Goal: Download file/media

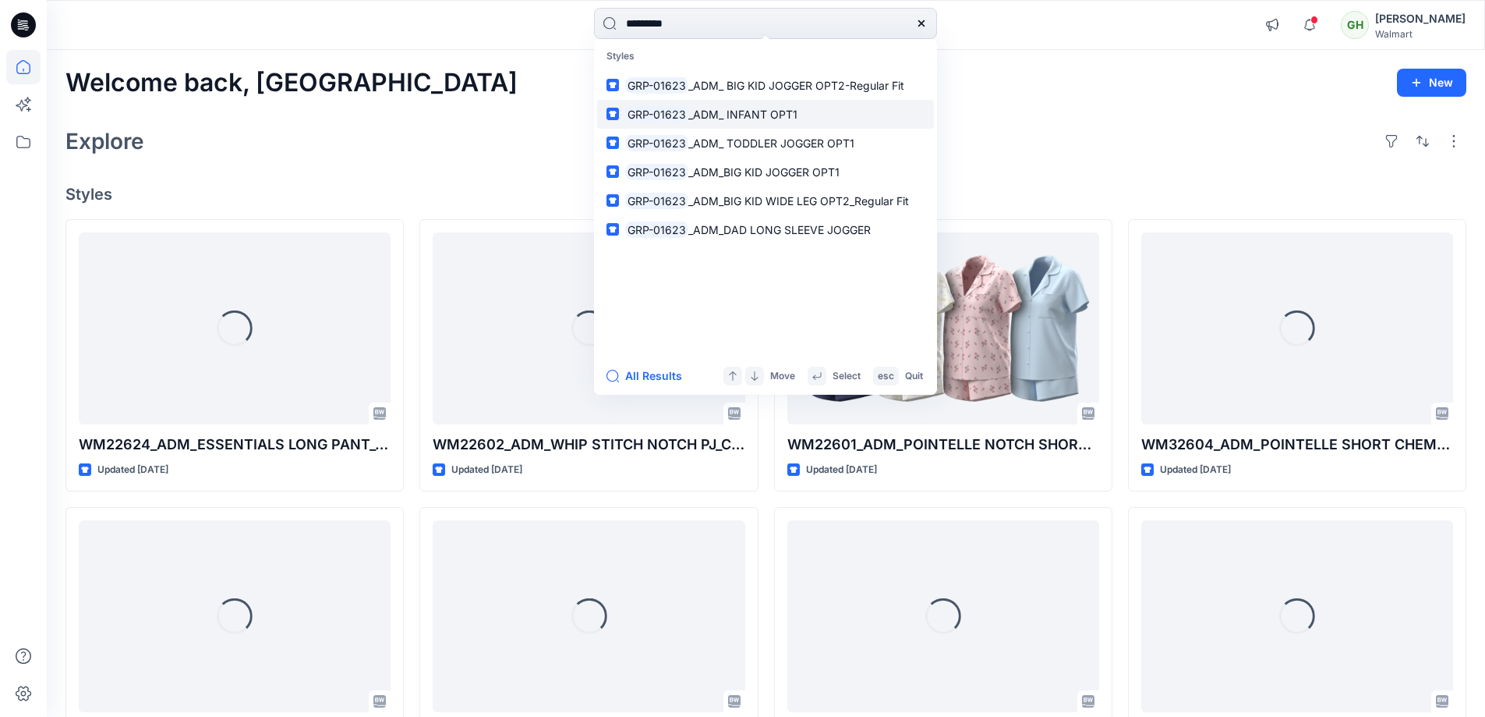
type input "*********"
click at [702, 112] on span "_ADM_ INFANT OPT1" at bounding box center [743, 114] width 109 height 13
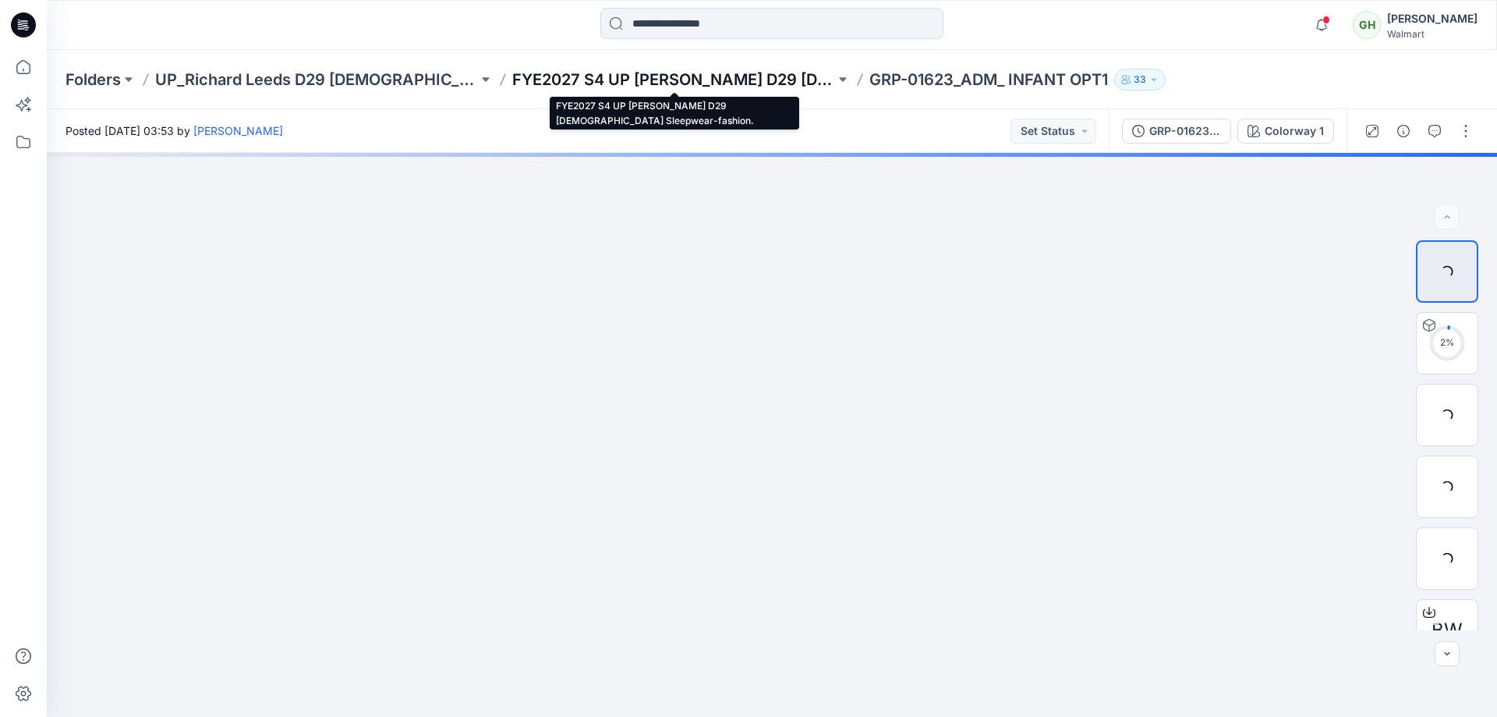
click at [630, 82] on p "FYE2027 S4 UP [PERSON_NAME] D29 [DEMOGRAPHIC_DATA] Sleepwear-fashion." at bounding box center [673, 80] width 323 height 22
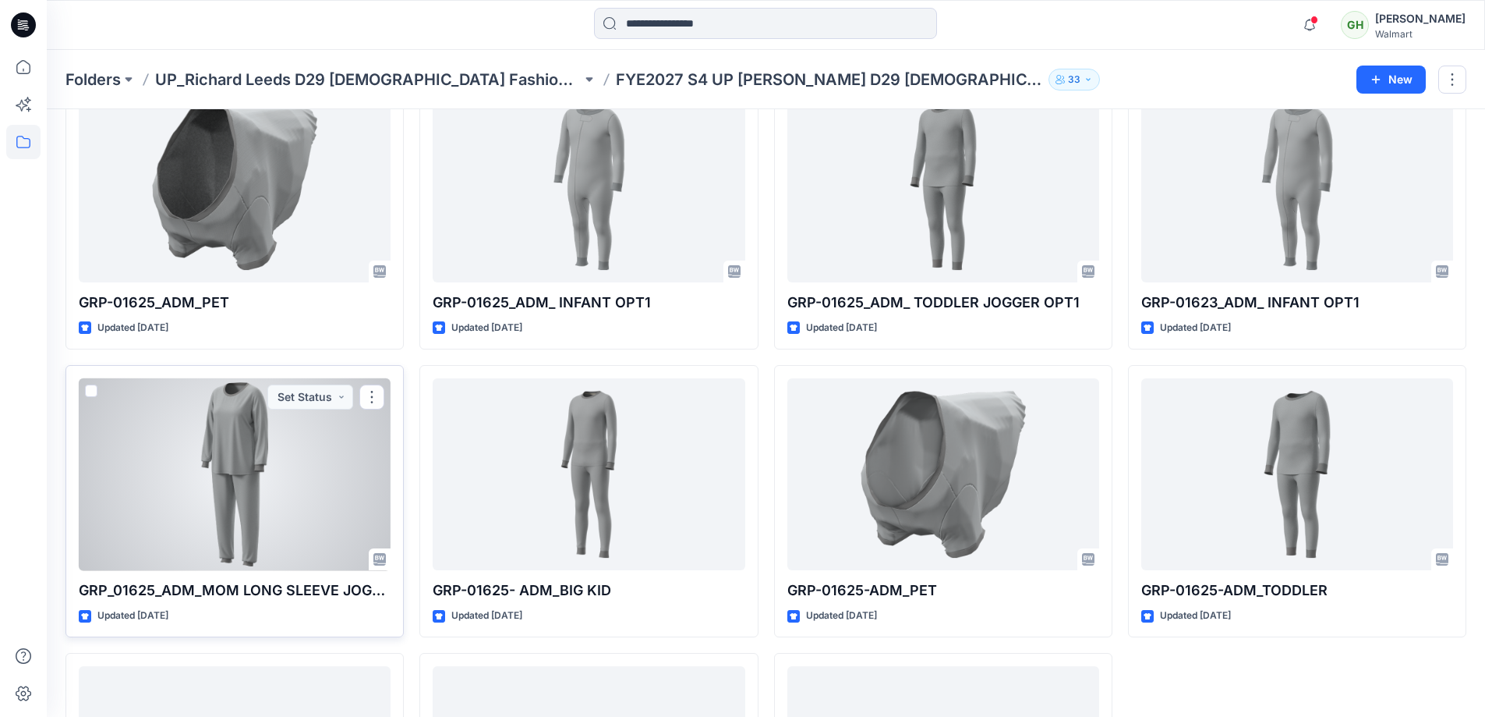
scroll to position [1188, 0]
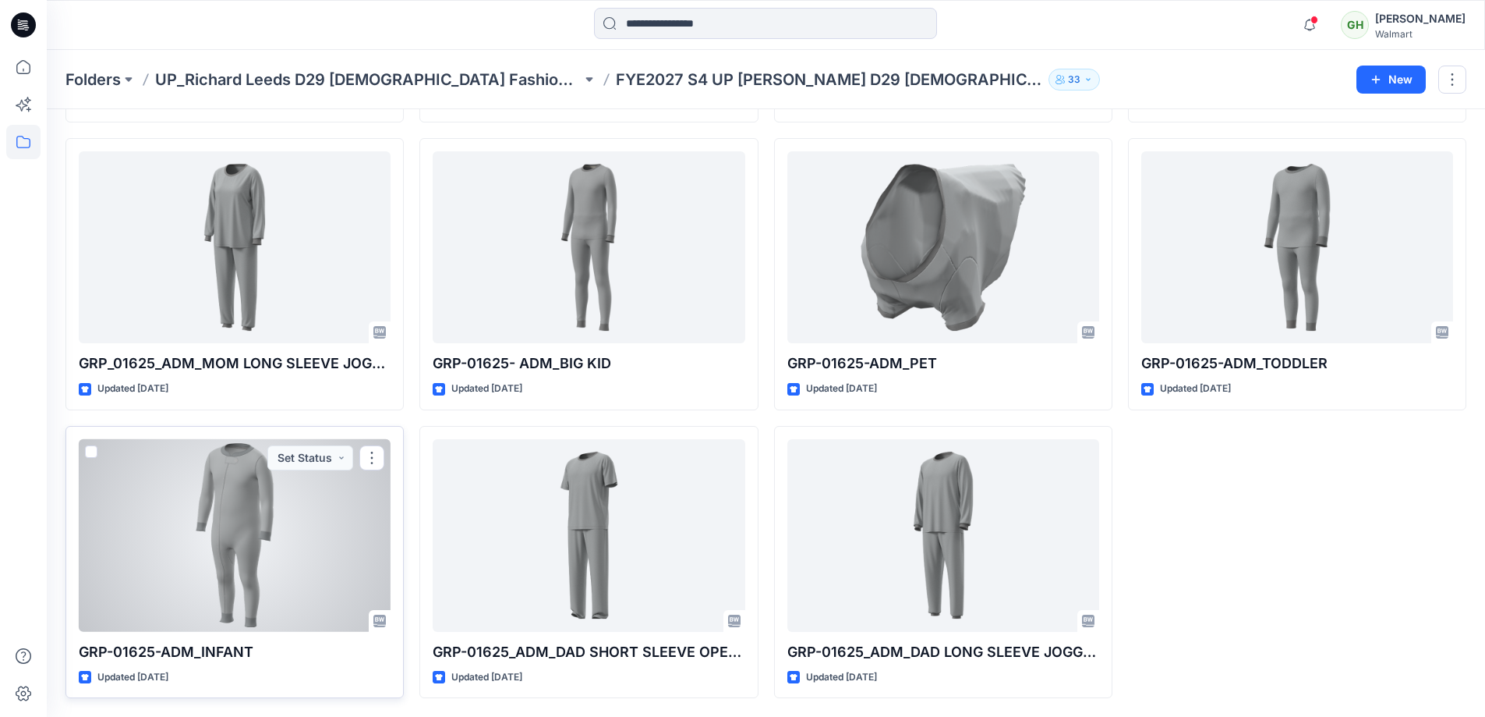
click at [179, 486] on div at bounding box center [235, 535] width 312 height 193
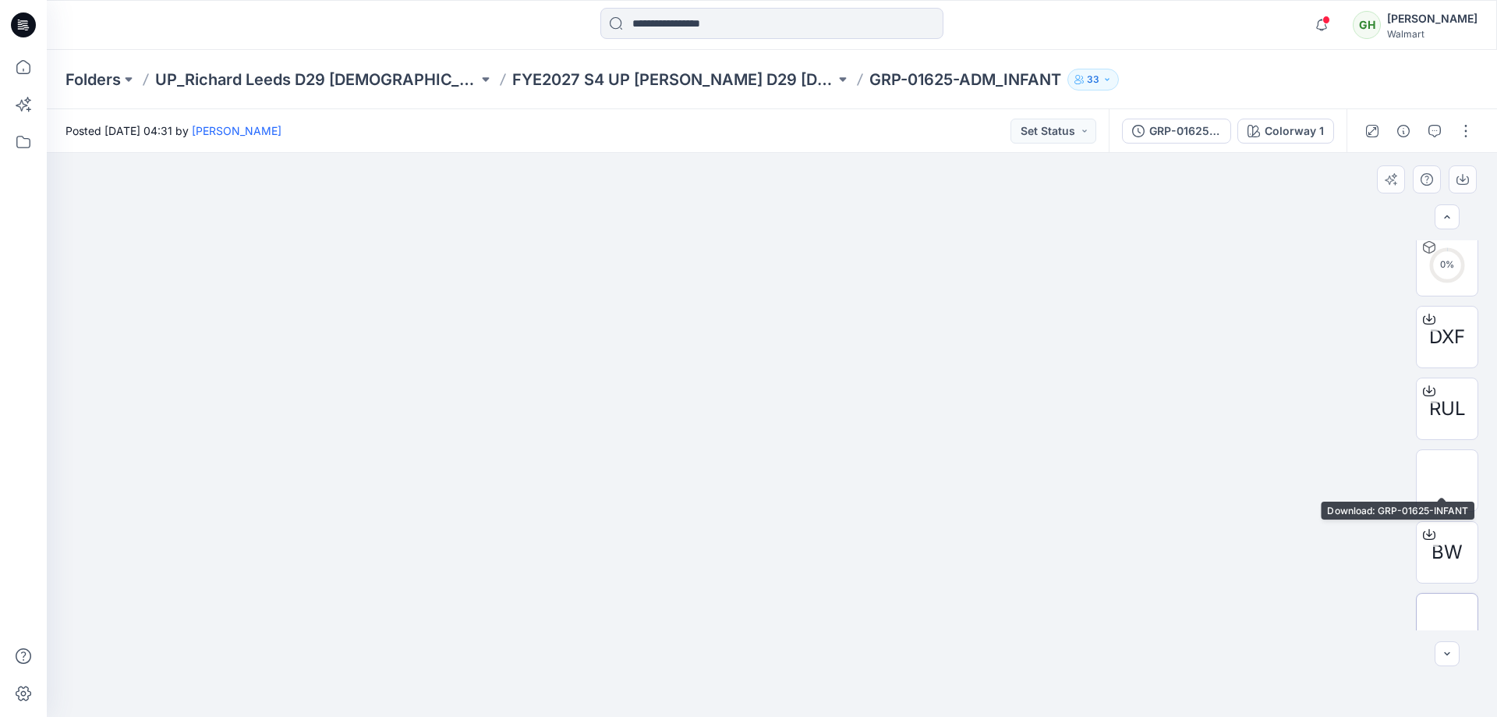
scroll to position [175, 0]
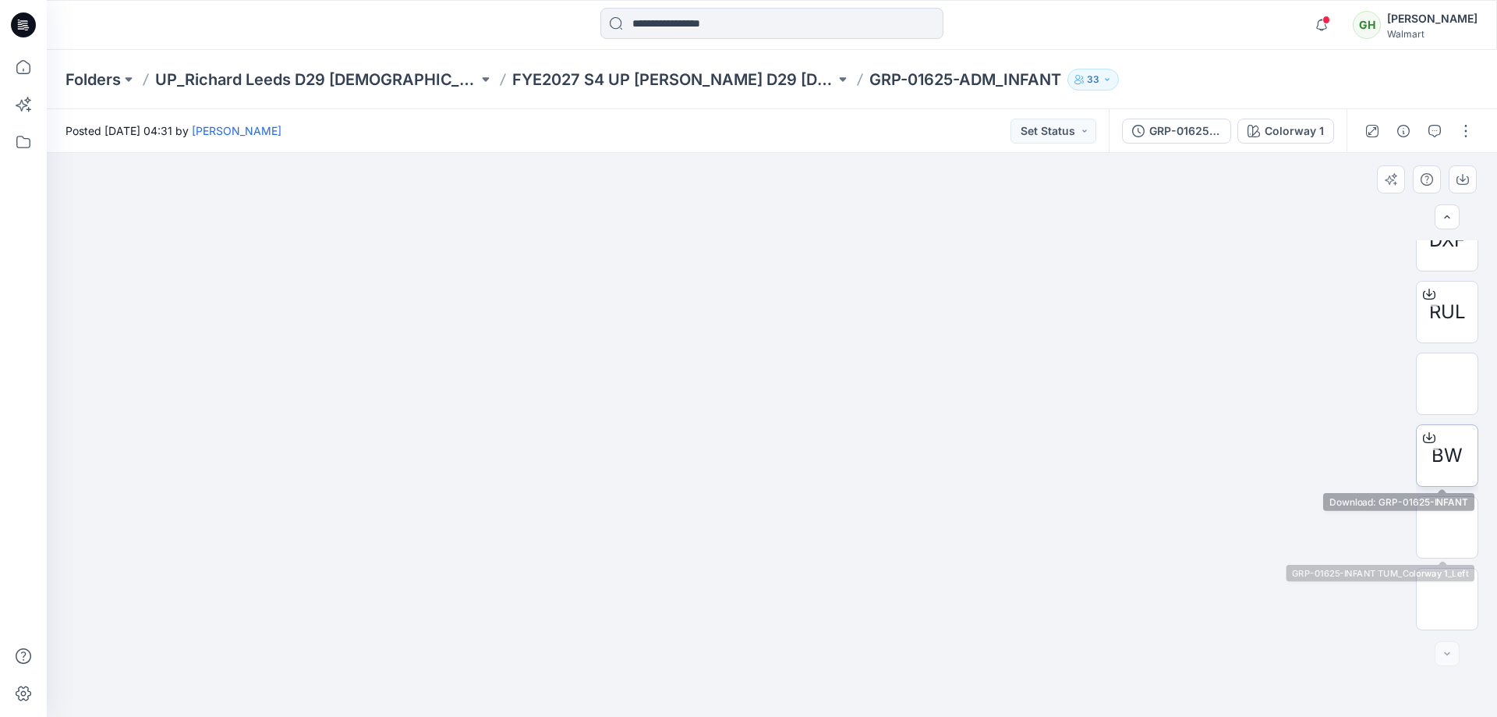
click at [1446, 428] on div "BW" at bounding box center [1447, 455] width 62 height 62
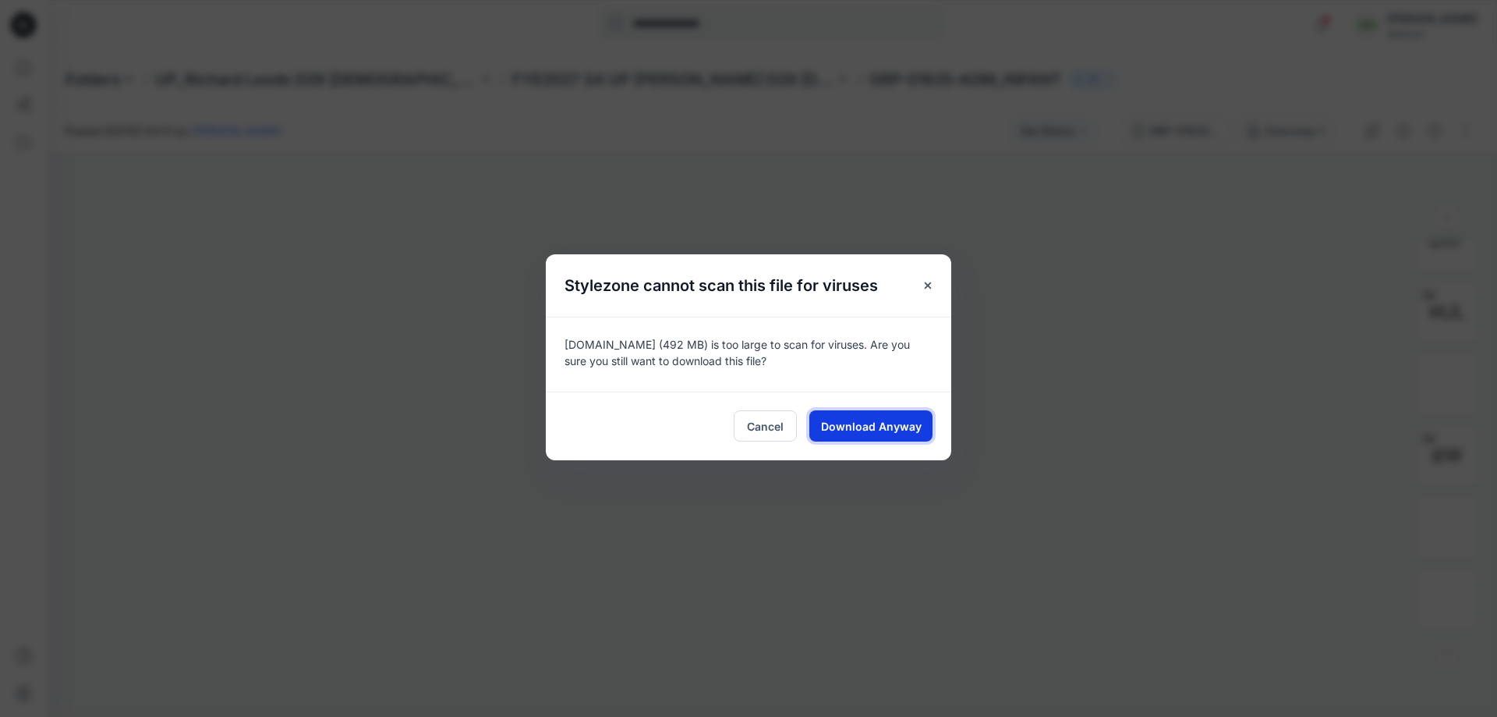
click at [887, 415] on button "Download Anyway" at bounding box center [870, 425] width 123 height 31
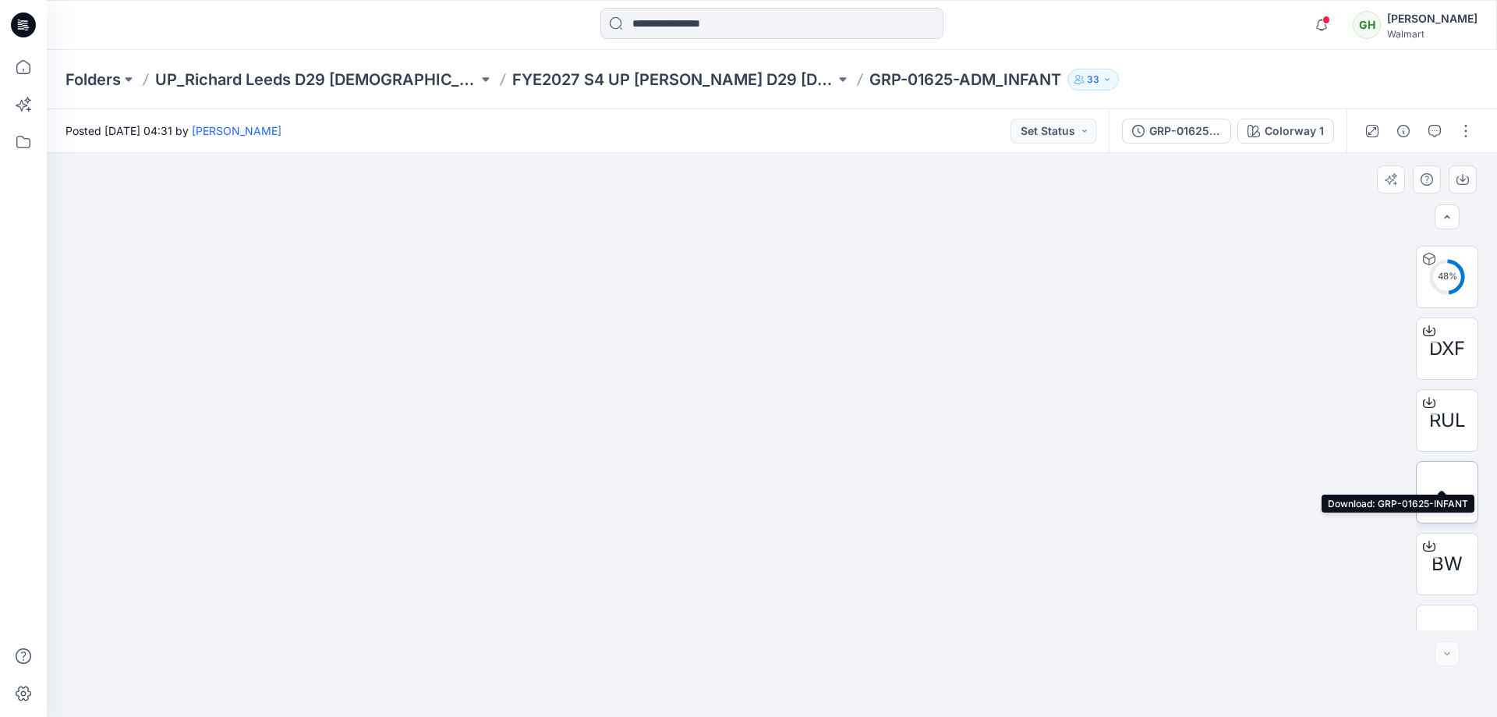
scroll to position [0, 0]
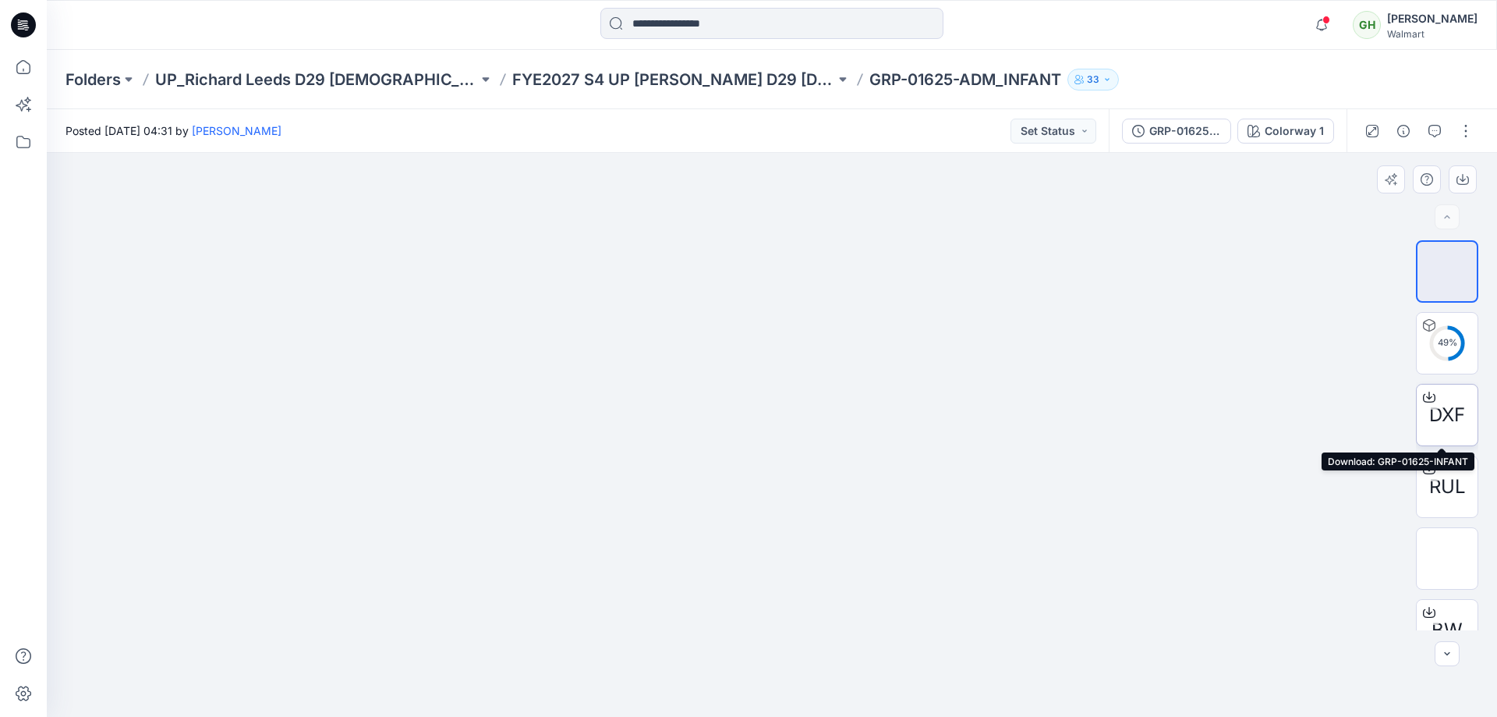
click at [1445, 425] on span "DXF" at bounding box center [1447, 415] width 36 height 28
click at [1461, 122] on button "button" at bounding box center [1465, 131] width 25 height 25
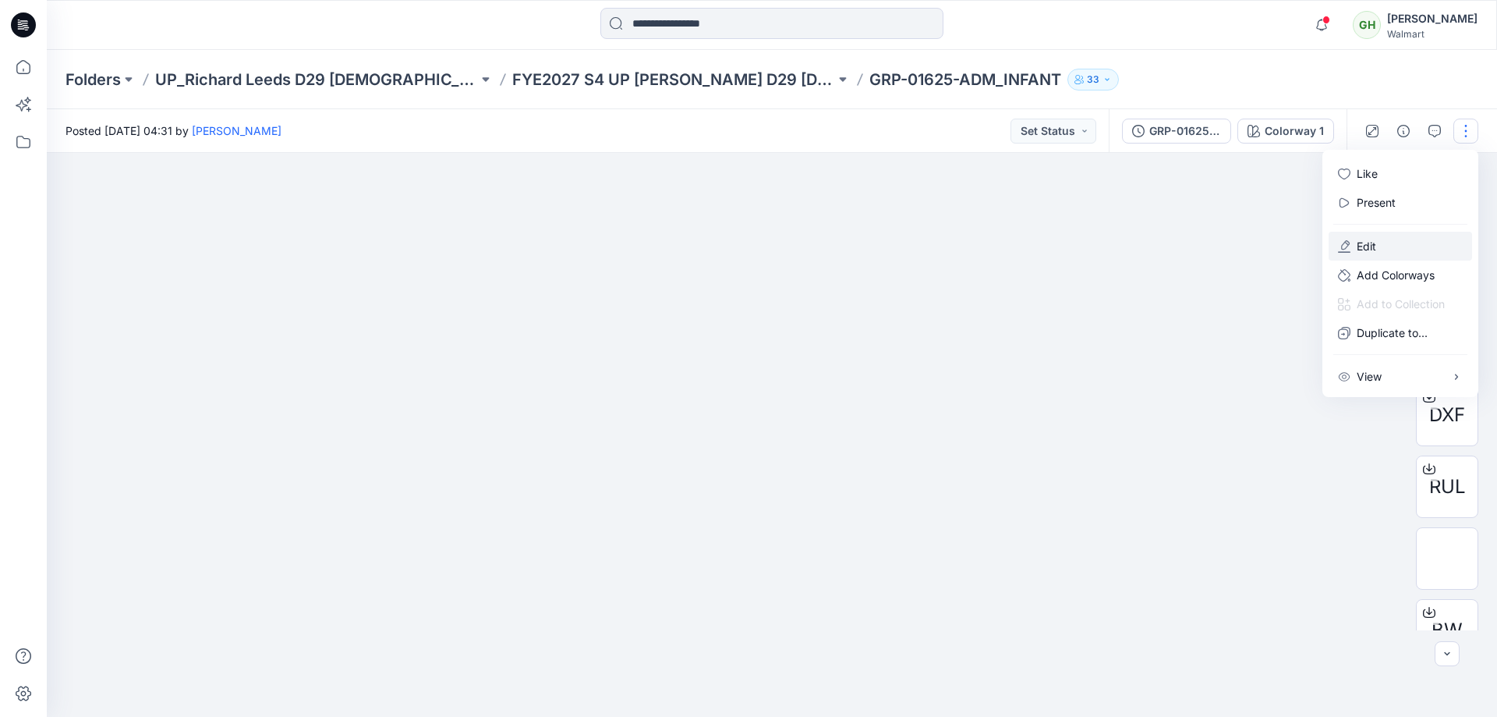
click at [1390, 242] on button "Edit" at bounding box center [1400, 246] width 143 height 29
